Goal: Check status: Check status

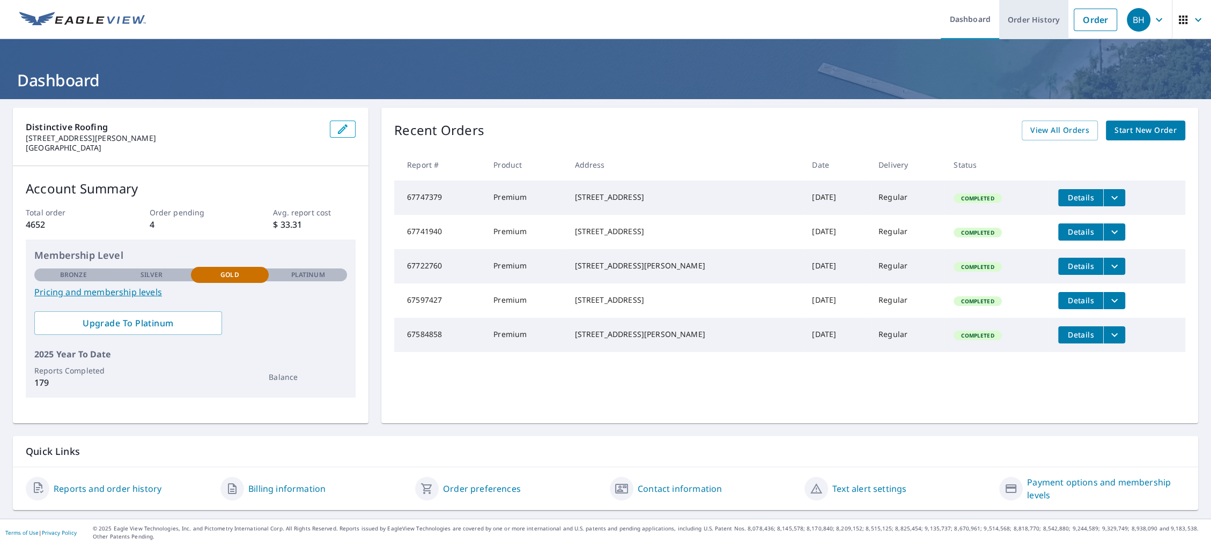
click at [1031, 21] on link "Order History" at bounding box center [1033, 19] width 69 height 39
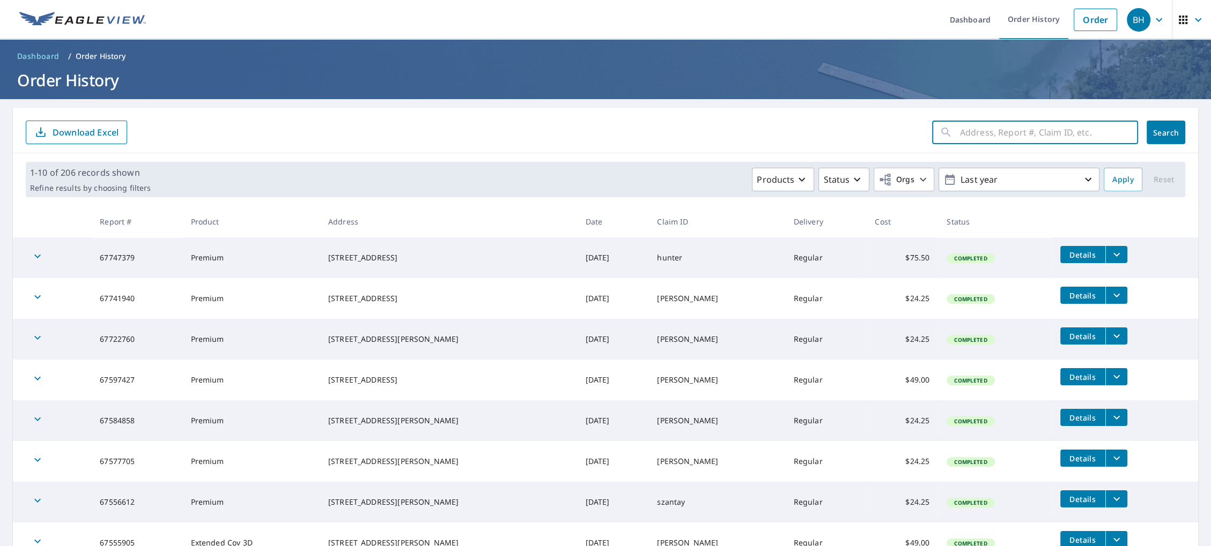
click at [993, 137] on input "text" at bounding box center [1049, 132] width 178 height 30
type input "67436382"
click at [1171, 135] on span "Search" at bounding box center [1165, 133] width 21 height 10
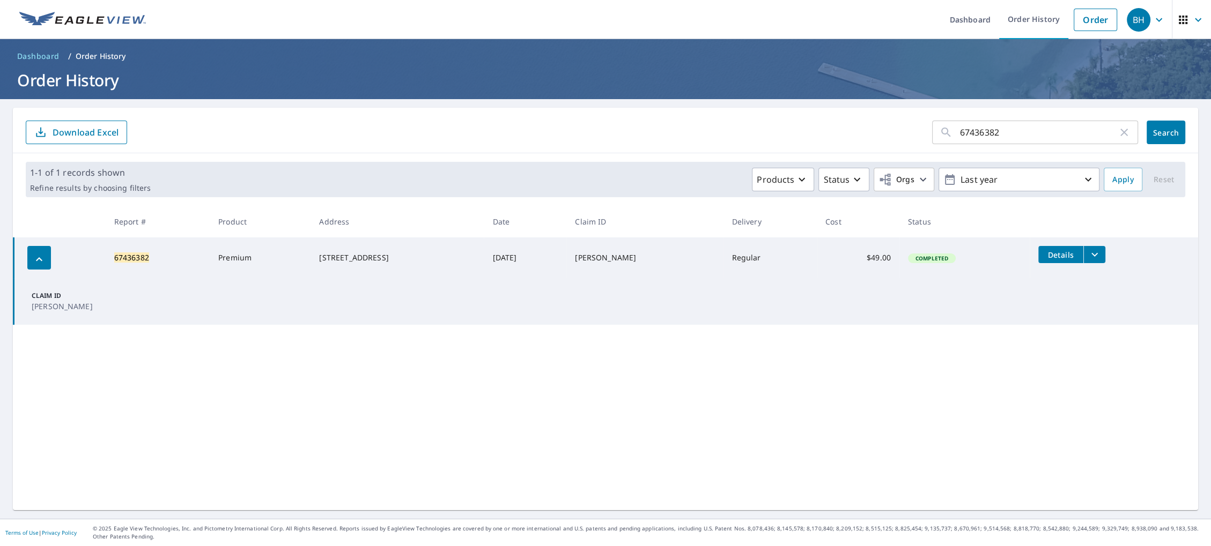
click at [1088, 256] on icon "filesDropdownBtn-67436382" at bounding box center [1094, 254] width 13 height 13
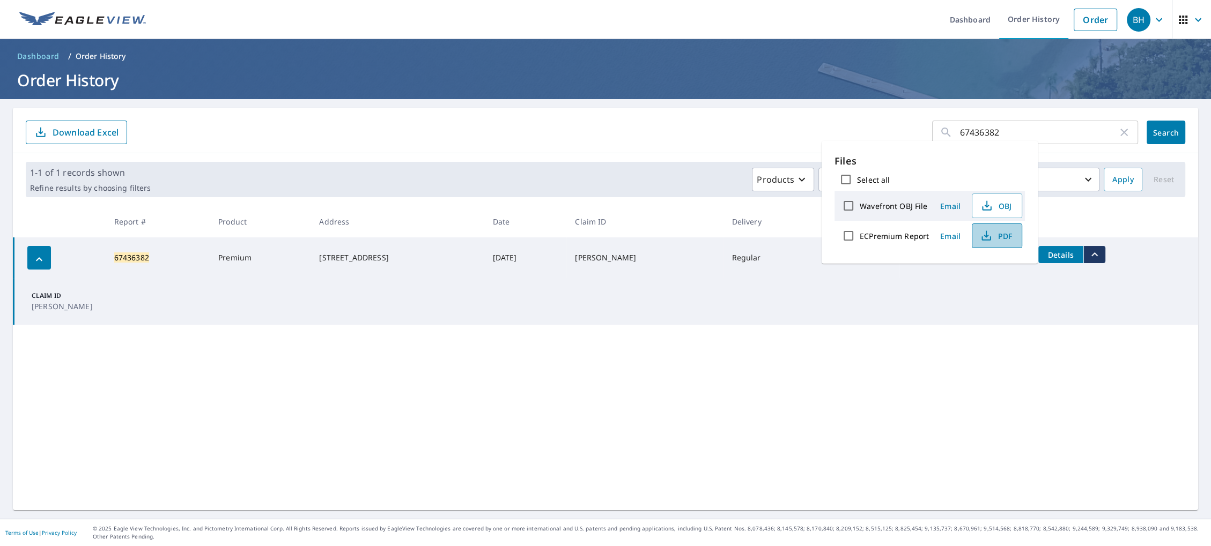
click at [992, 232] on span "PDF" at bounding box center [996, 236] width 34 height 13
